Goal: Transaction & Acquisition: Book appointment/travel/reservation

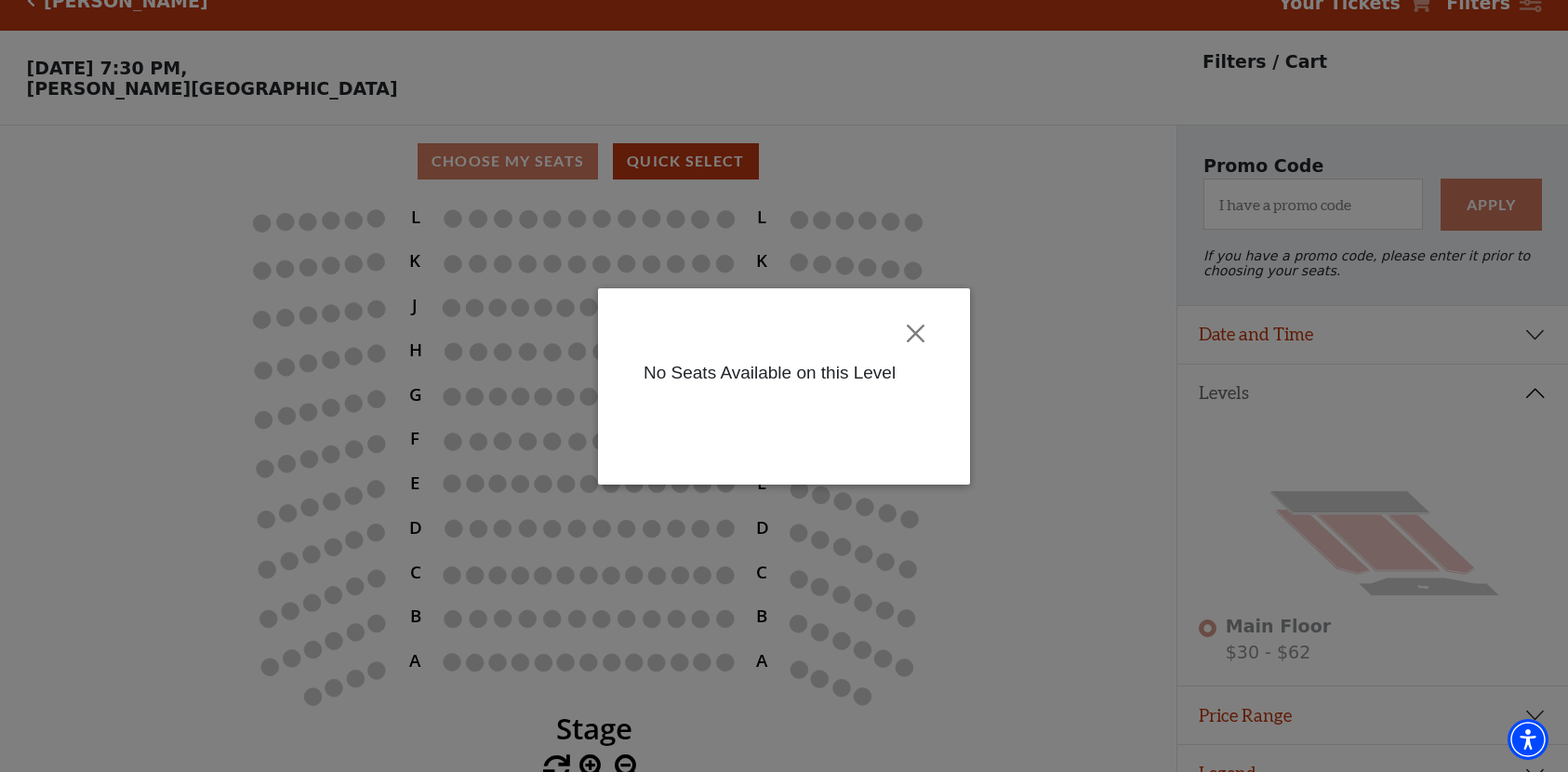
scroll to position [62, 0]
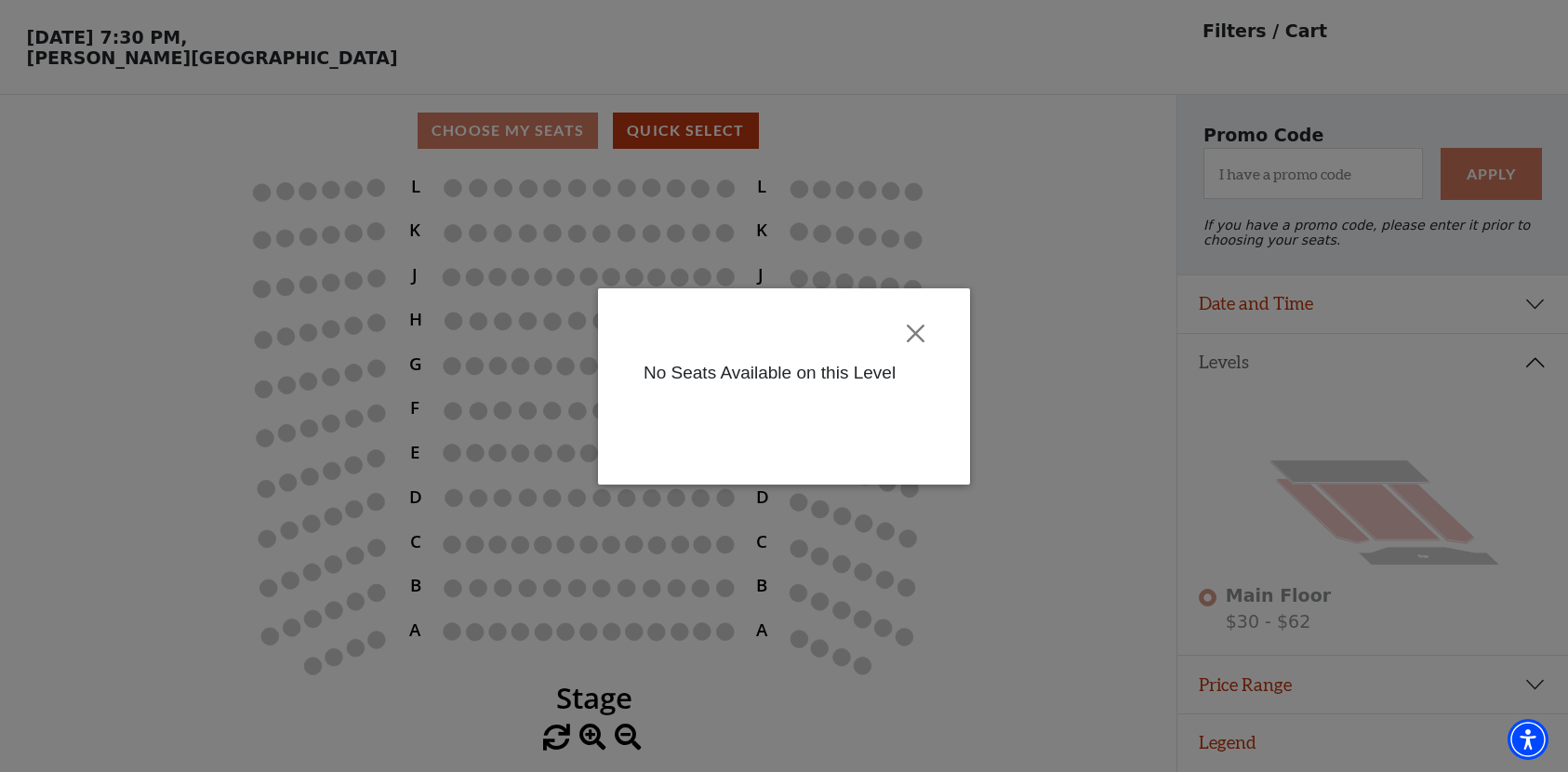
click at [924, 314] on div at bounding box center [784, 333] width 316 height 53
click at [917, 334] on button "Close" at bounding box center [916, 333] width 35 height 35
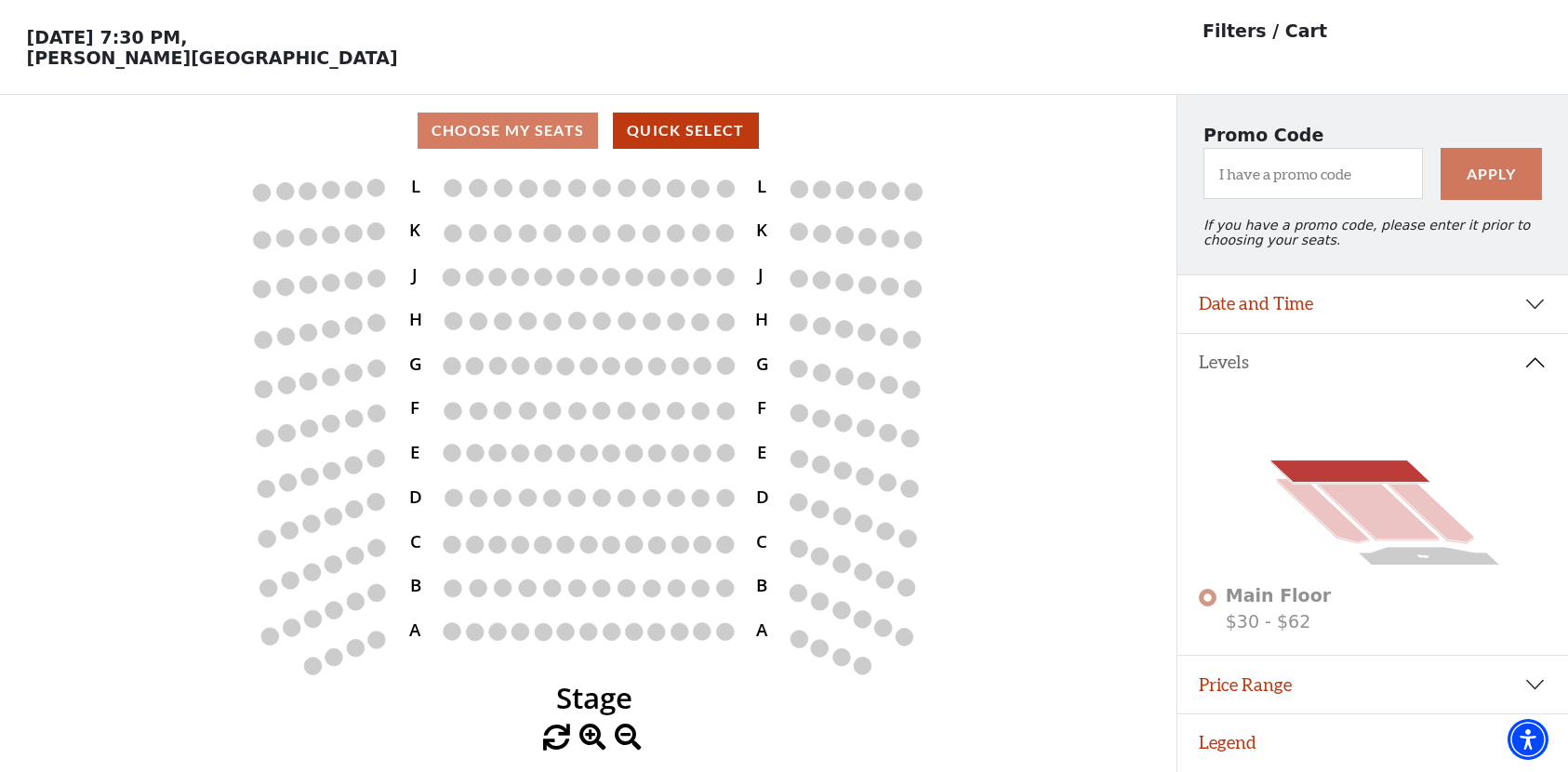
click at [1354, 468] on icon at bounding box center [1350, 470] width 159 height 22
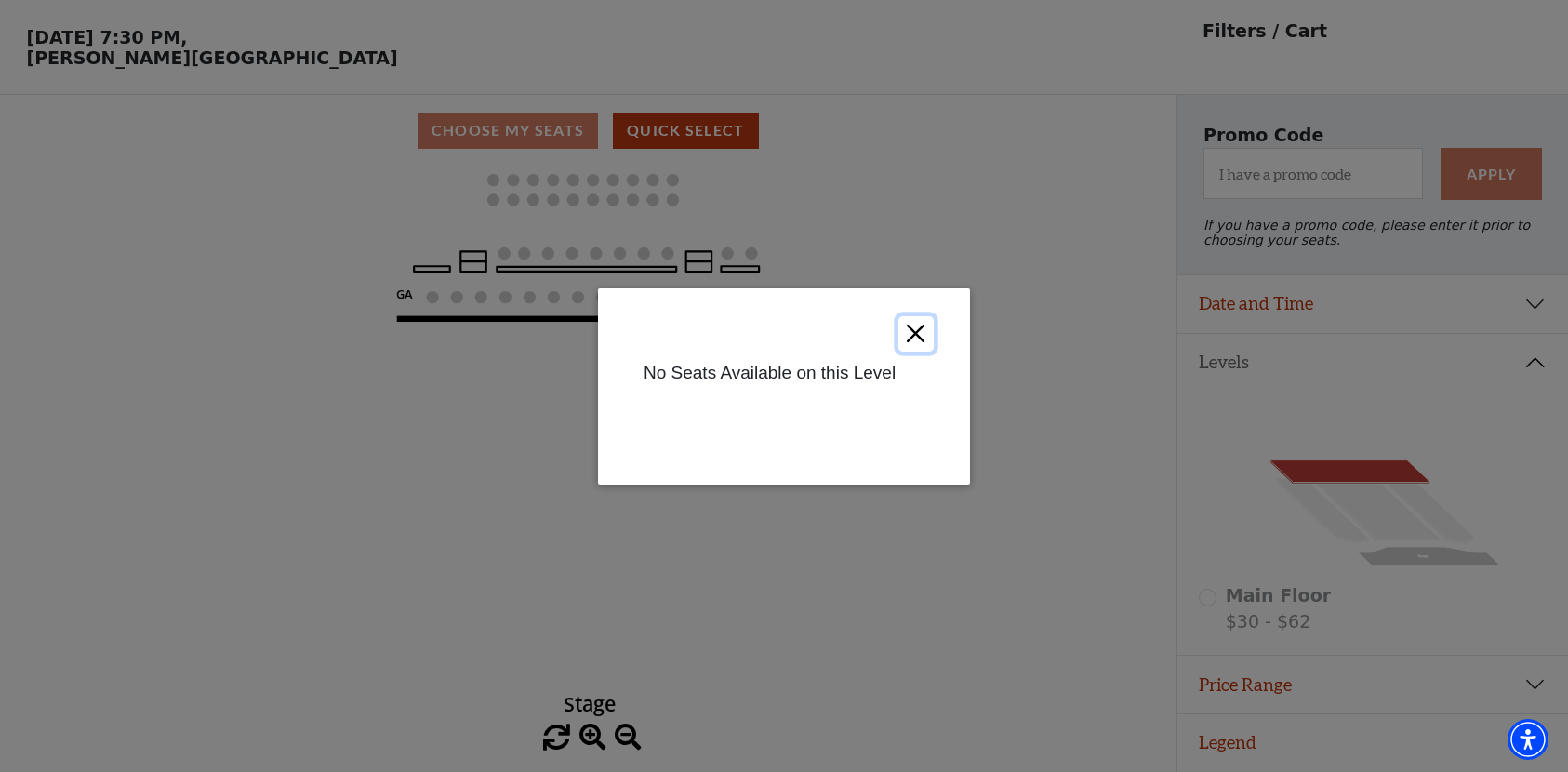
click at [910, 330] on button "Close" at bounding box center [916, 333] width 35 height 35
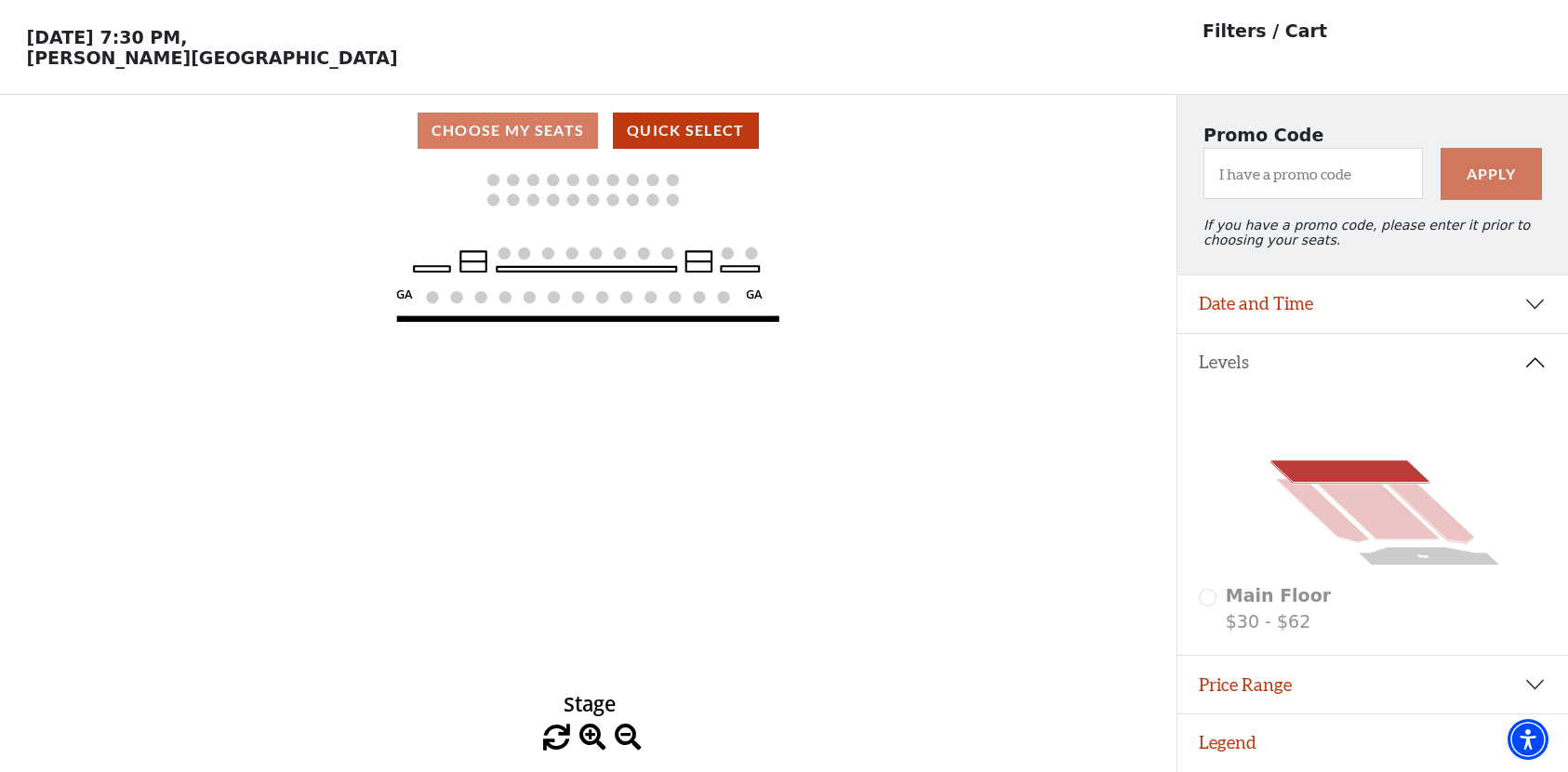
click at [1381, 506] on icon at bounding box center [1377, 509] width 127 height 60
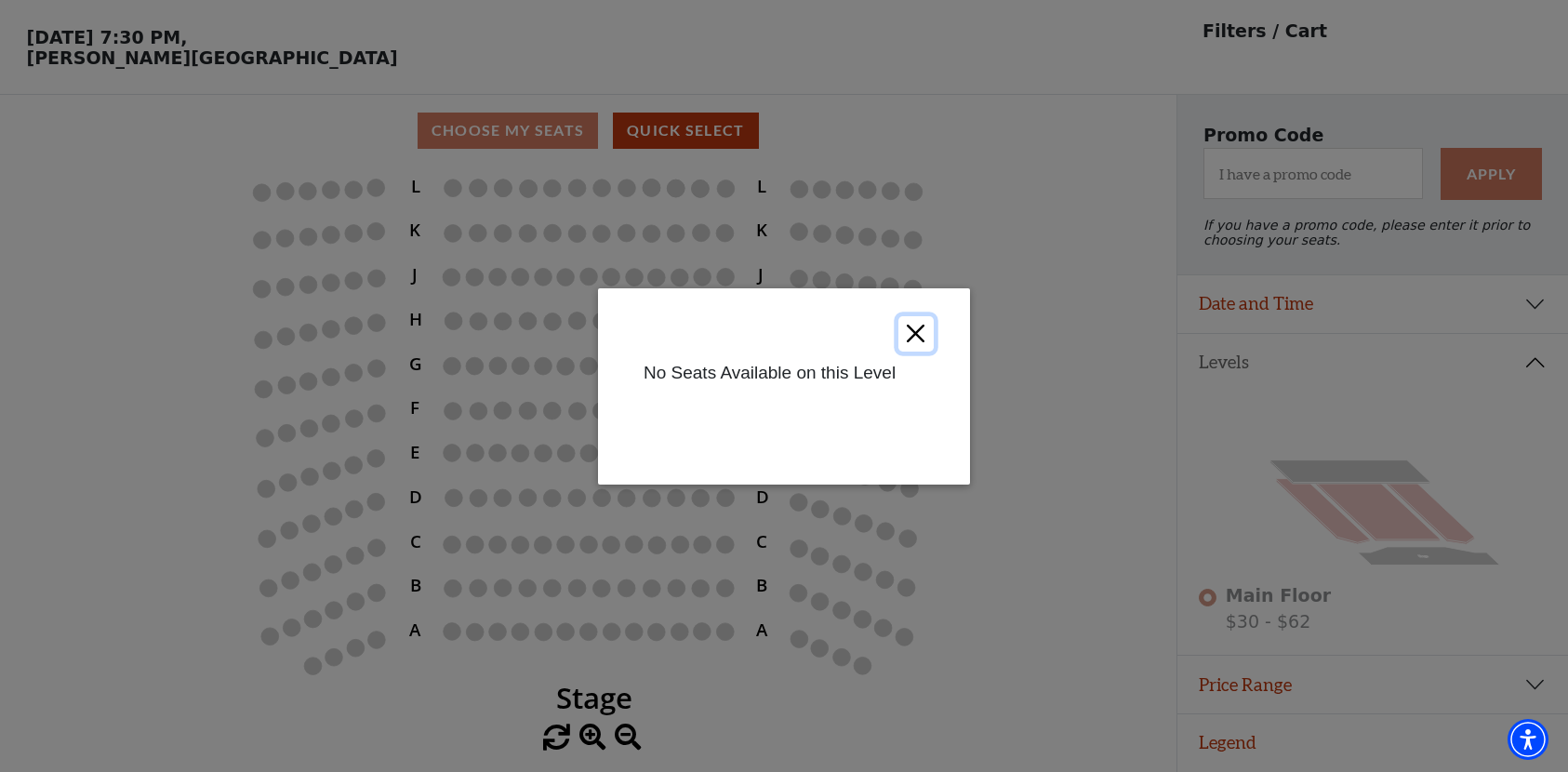
click at [914, 330] on button "Close" at bounding box center [916, 333] width 35 height 35
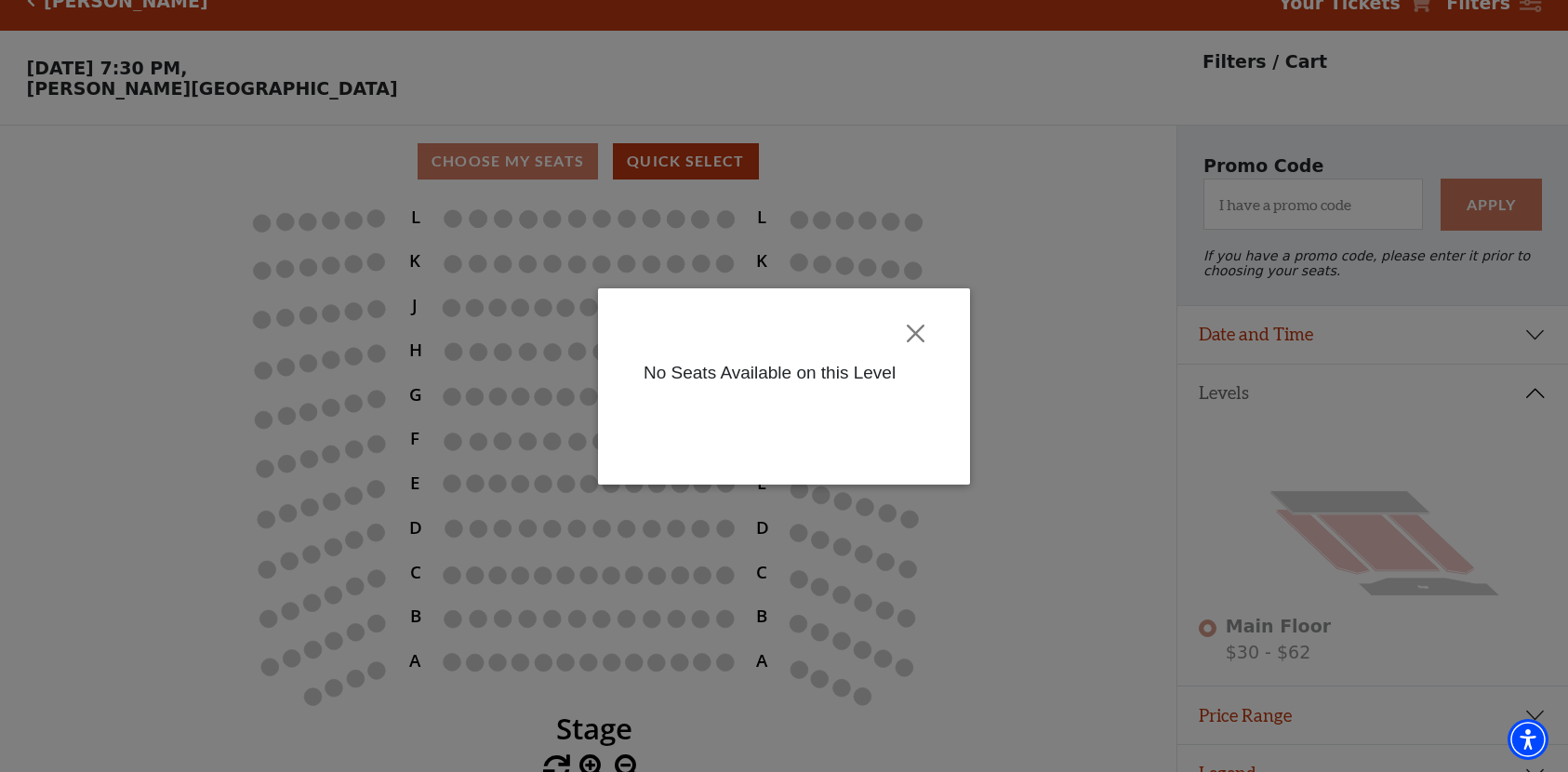
scroll to position [62, 0]
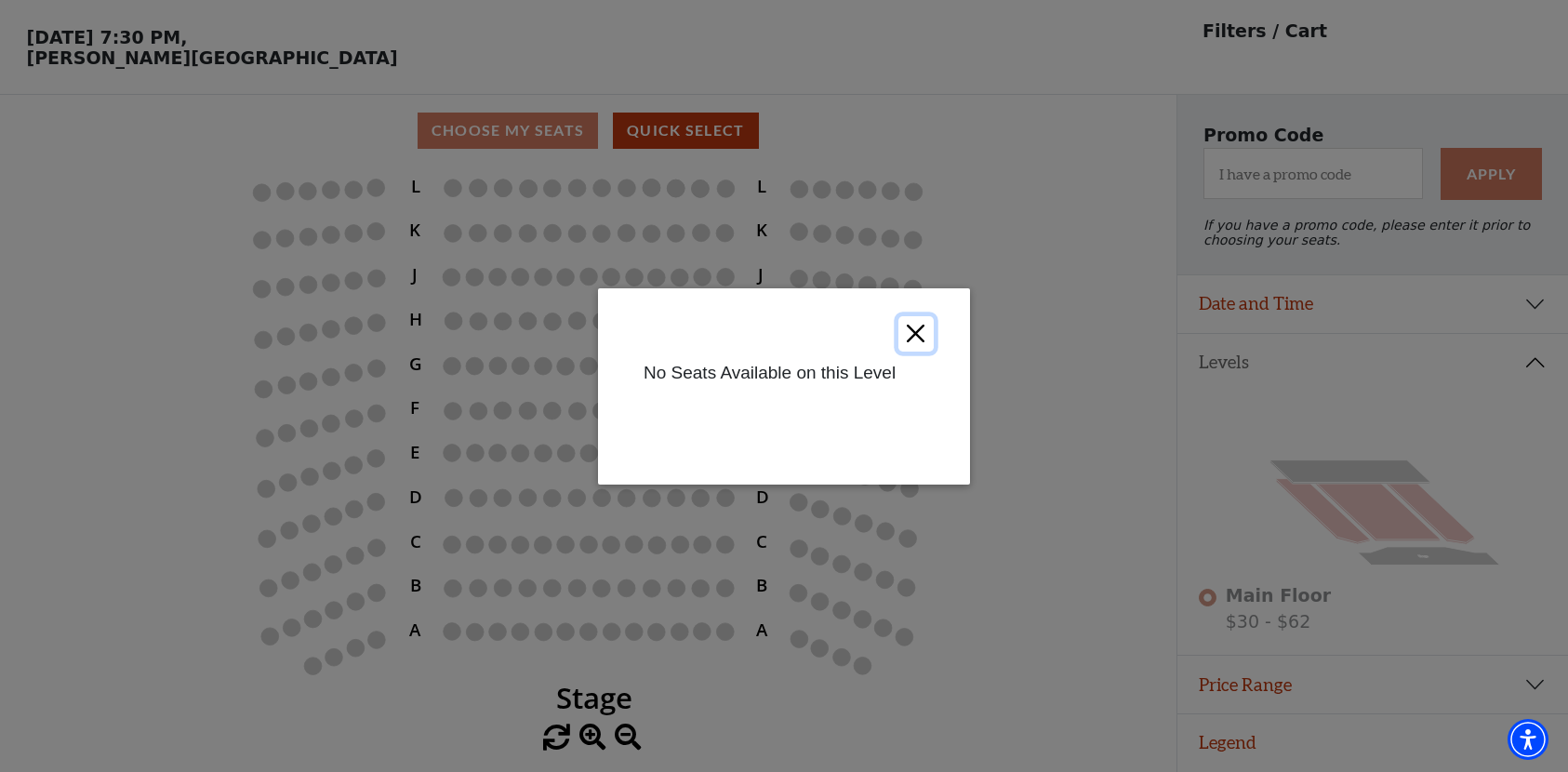
click at [924, 329] on button "Close" at bounding box center [916, 333] width 35 height 35
